Goal: Navigation & Orientation: Find specific page/section

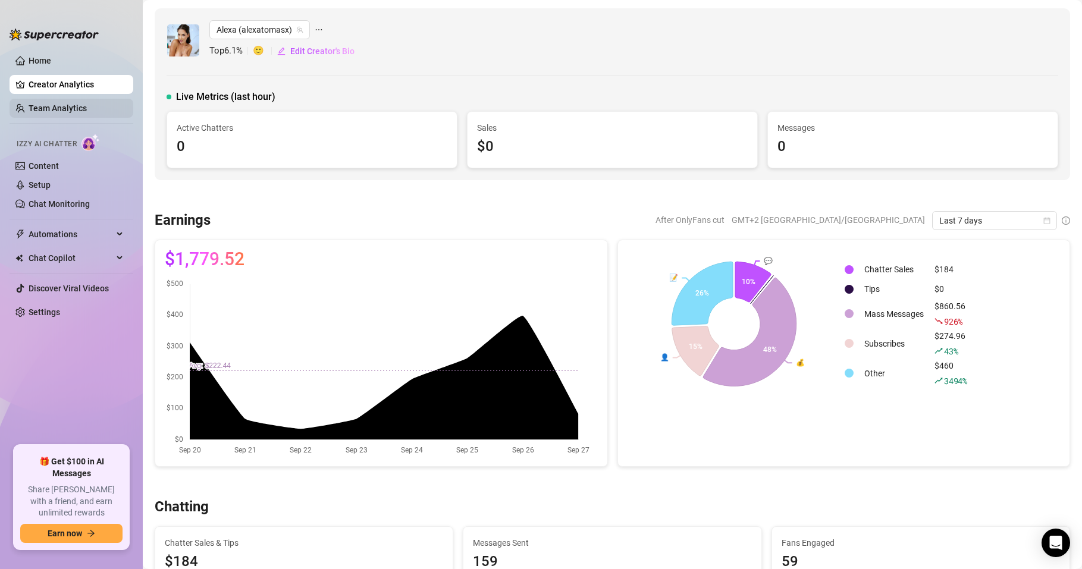
click at [70, 111] on link "Team Analytics" at bounding box center [58, 108] width 58 height 10
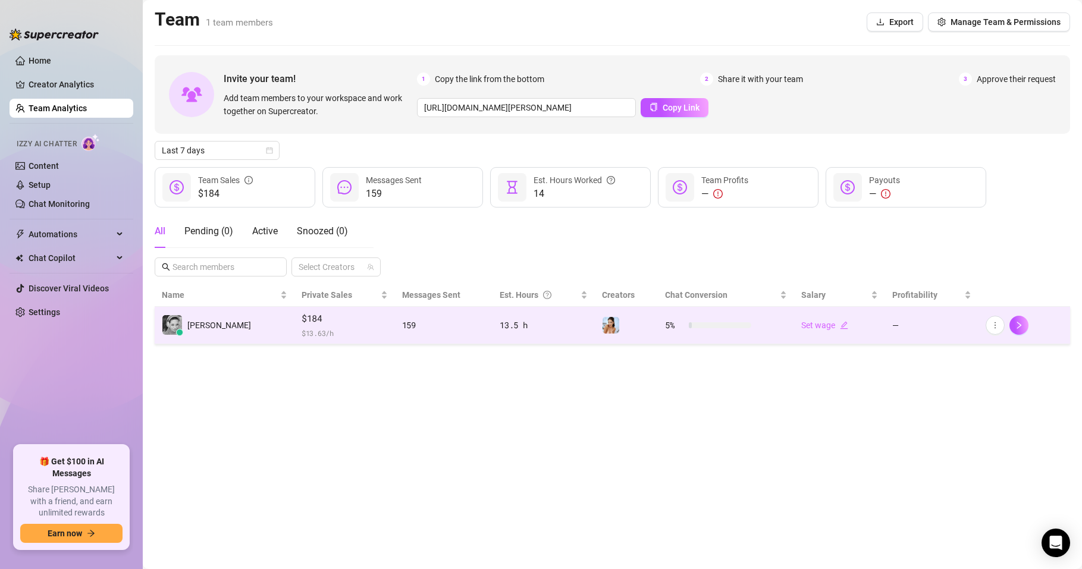
click at [308, 335] on span "$ 13.63 /h" at bounding box center [344, 333] width 86 height 12
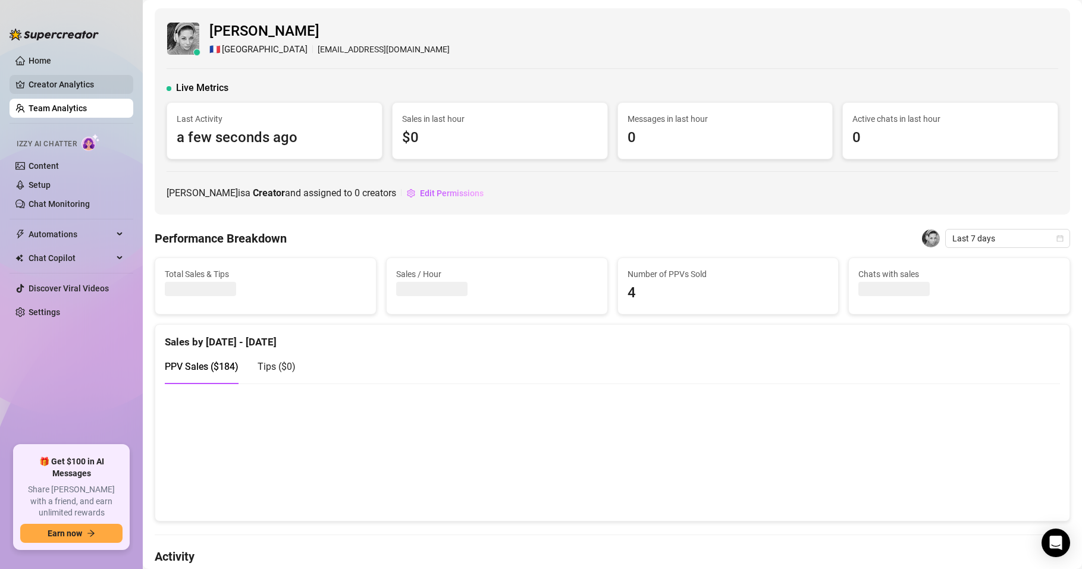
click at [79, 82] on link "Creator Analytics" at bounding box center [76, 84] width 95 height 19
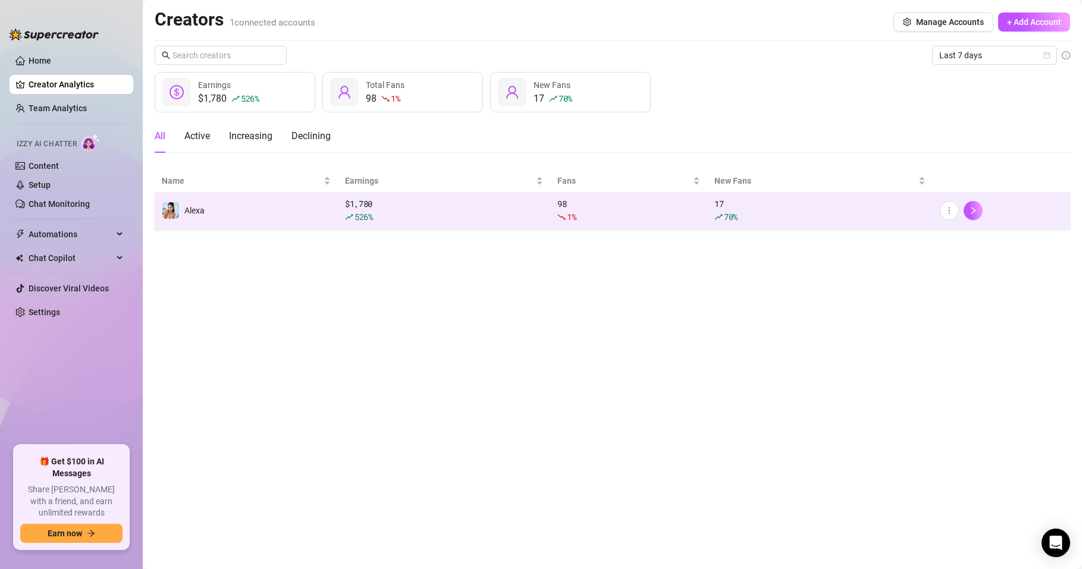
click at [286, 216] on td "Alexa" at bounding box center [246, 211] width 183 height 36
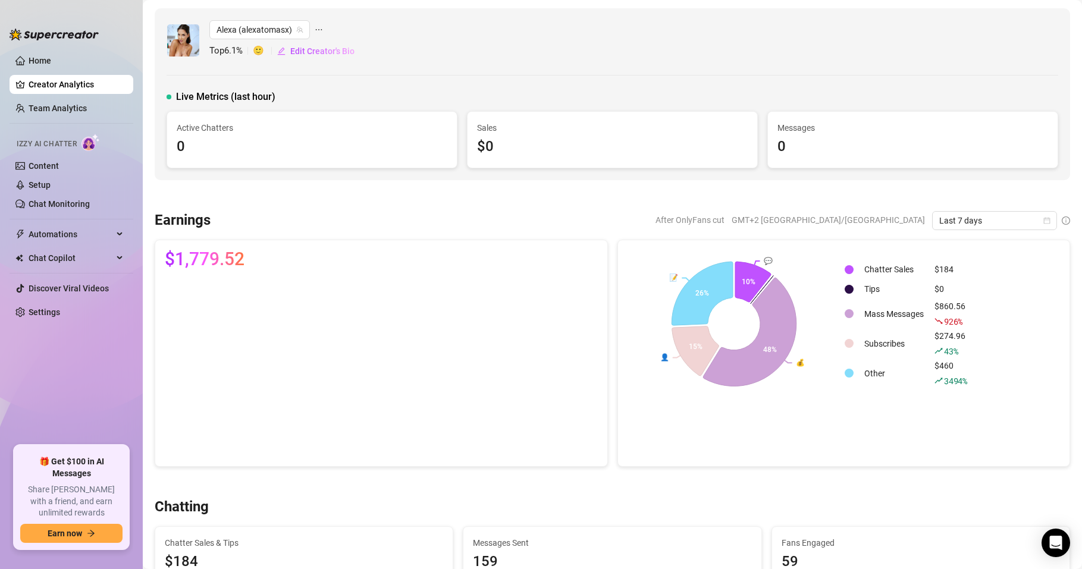
click at [49, 84] on link "Creator Analytics" at bounding box center [76, 84] width 95 height 19
